Goal: Task Accomplishment & Management: Manage account settings

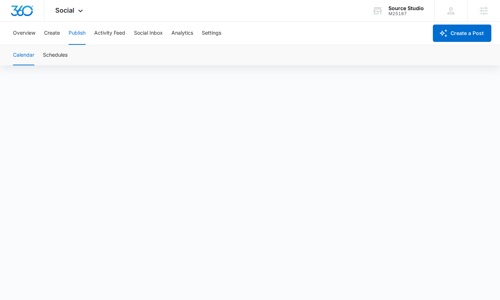
scroll to position [445, 0]
click at [63, 49] on button "Schedules" at bounding box center [55, 55] width 25 height 20
click at [403, 4] on div "Source Studio M25187 Your Accounts View All" at bounding box center [398, 10] width 73 height 21
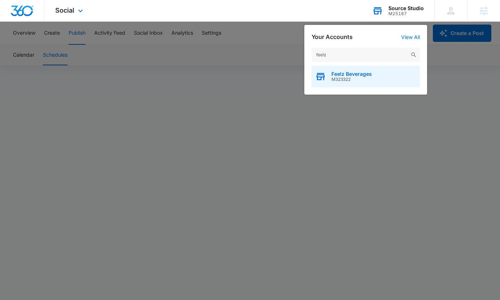
type input "feelz"
click at [362, 77] on span "M323322" at bounding box center [352, 79] width 40 height 5
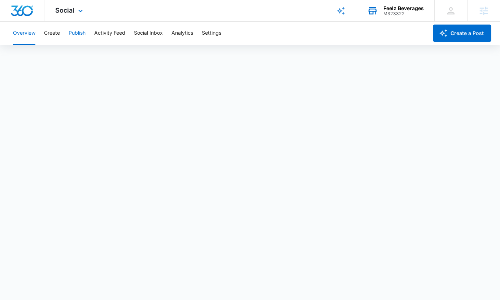
click at [73, 34] on button "Publish" at bounding box center [77, 33] width 17 height 23
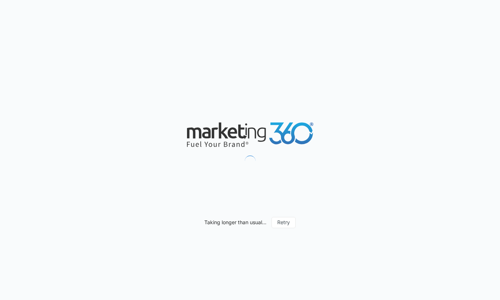
scroll to position [445, 0]
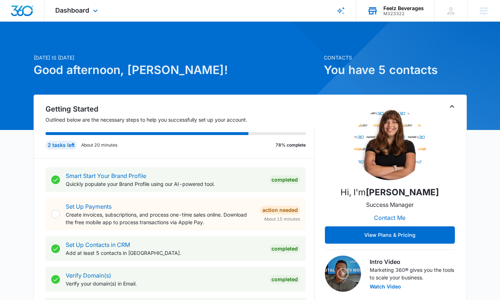
click at [382, 16] on div "Feelz Beverages M323322 Your Accounts View All" at bounding box center [395, 10] width 78 height 21
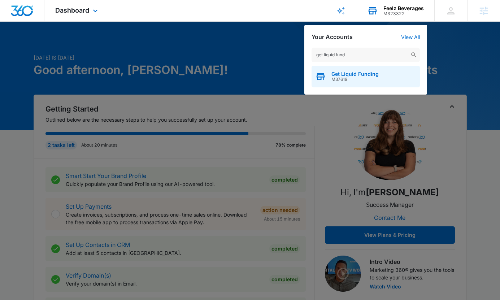
type input "get liquid fund"
click at [342, 75] on span "Get Liquid Funding" at bounding box center [355, 74] width 47 height 6
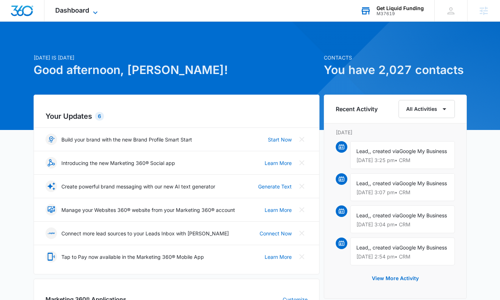
click at [85, 9] on span "Dashboard" at bounding box center [72, 11] width 34 height 8
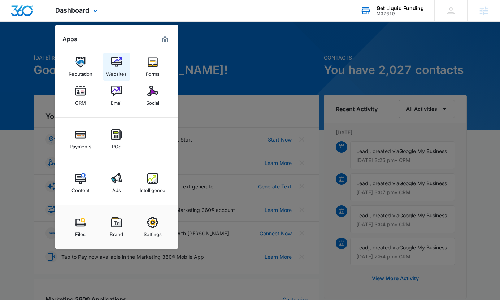
click at [123, 68] on div "Websites" at bounding box center [116, 72] width 21 height 9
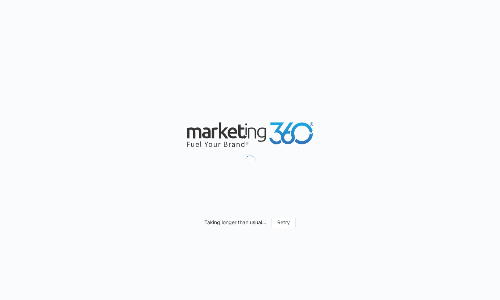
scroll to position [445, 0]
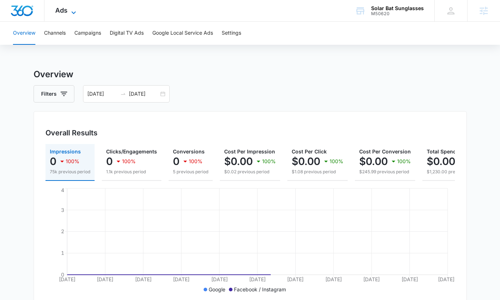
click at [57, 8] on span "Ads" at bounding box center [61, 11] width 12 height 8
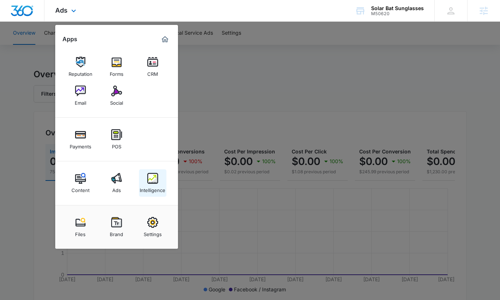
click at [157, 184] on div "Intelligence" at bounding box center [153, 188] width 26 height 9
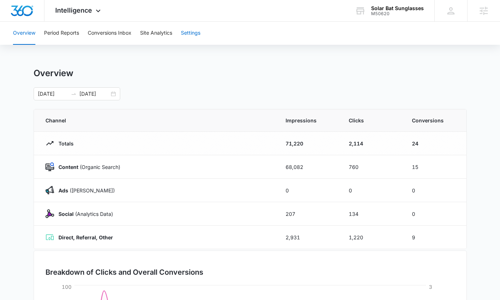
click at [191, 29] on button "Settings" at bounding box center [191, 33] width 20 height 23
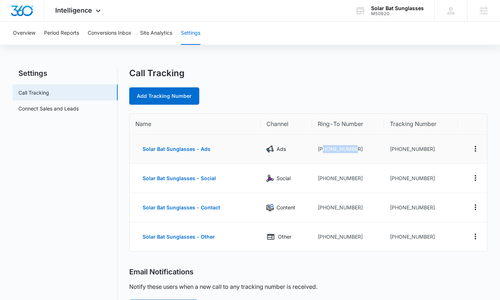
drag, startPoint x: 356, startPoint y: 147, endPoint x: 324, endPoint y: 148, distance: 31.5
type textarea "8129863551"
click at [324, 148] on td "[PHONE_NUMBER]" at bounding box center [348, 149] width 72 height 29
copy td "8129863551"
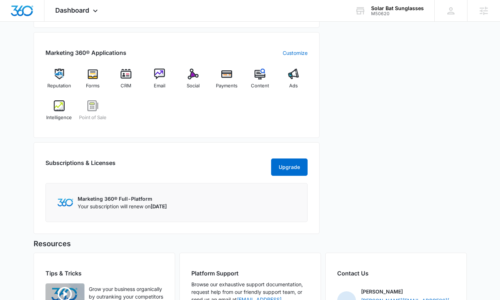
scroll to position [271, 0]
click at [56, 108] on img at bounding box center [59, 105] width 11 height 11
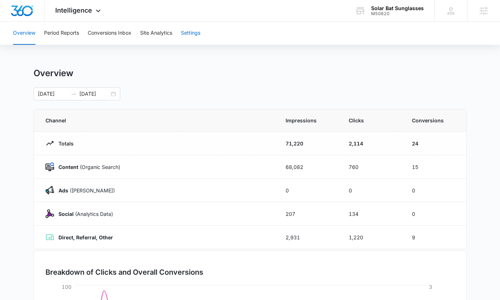
click at [189, 35] on button "Settings" at bounding box center [191, 33] width 20 height 23
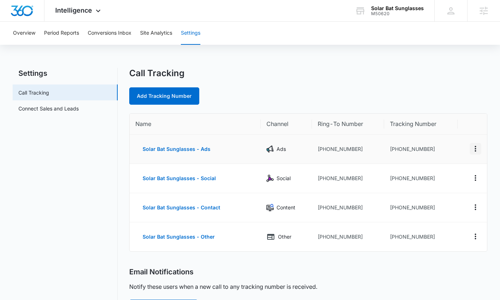
click at [474, 152] on icon "Actions" at bounding box center [475, 148] width 9 height 9
click at [450, 151] on button "Delete" at bounding box center [445, 154] width 41 height 11
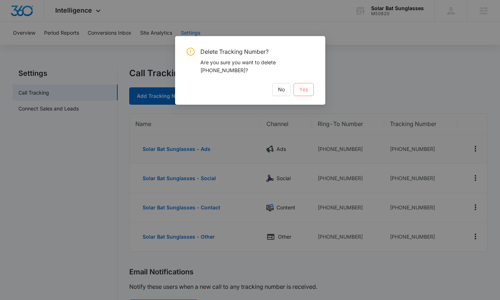
click at [312, 85] on button "Yes" at bounding box center [304, 89] width 20 height 13
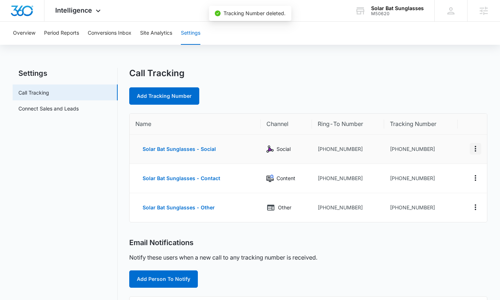
click at [476, 150] on icon "Actions" at bounding box center [475, 148] width 9 height 9
click at [444, 156] on div "Delete" at bounding box center [441, 154] width 15 height 5
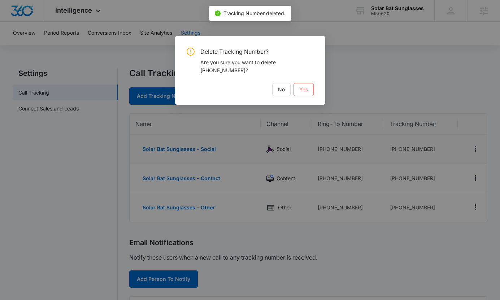
click at [305, 94] on button "Yes" at bounding box center [304, 89] width 20 height 13
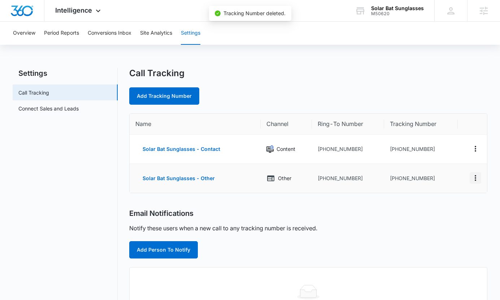
click at [475, 176] on icon "Actions" at bounding box center [475, 178] width 9 height 9
click at [442, 179] on div "Delete" at bounding box center [441, 181] width 15 height 5
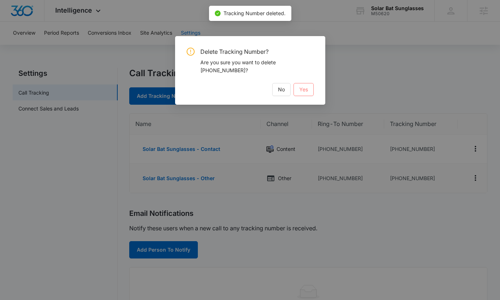
click at [299, 86] on span "Yes" at bounding box center [303, 90] width 9 height 8
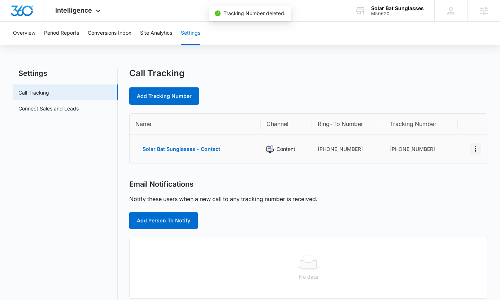
click at [475, 151] on icon "Actions" at bounding box center [475, 148] width 9 height 9
click at [446, 157] on button "Delete" at bounding box center [445, 152] width 41 height 11
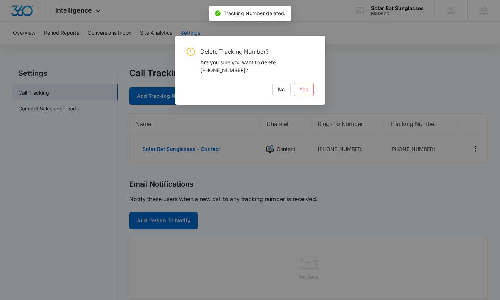
click at [311, 94] on button "Yes" at bounding box center [304, 89] width 20 height 13
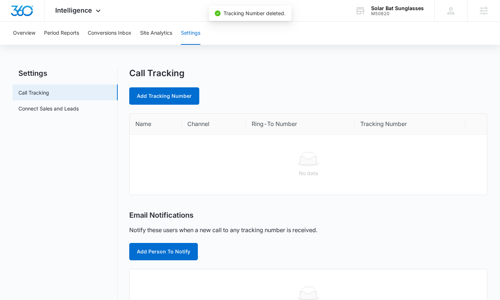
click at [312, 93] on div "Add Tracking Number" at bounding box center [308, 95] width 359 height 17
click at [75, 9] on span "Intelligence" at bounding box center [73, 11] width 37 height 8
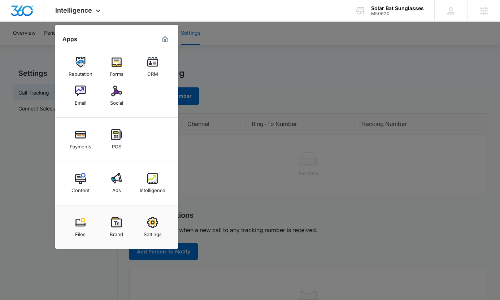
click at [227, 105] on div at bounding box center [250, 150] width 500 height 300
